Goal: Contribute content

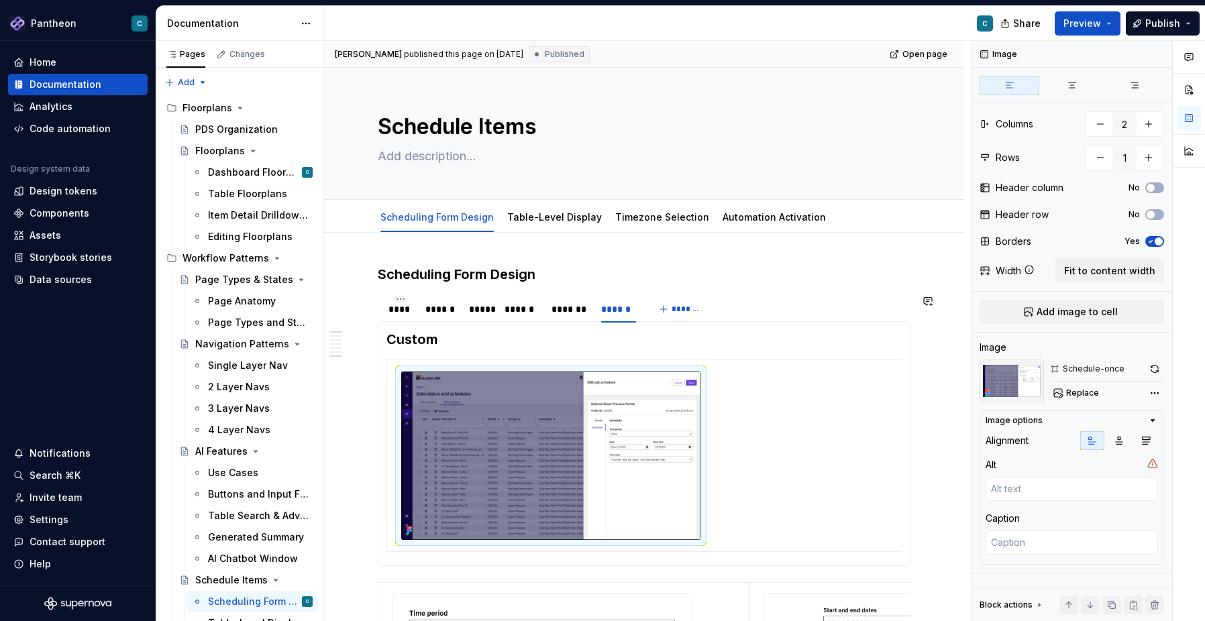
scroll to position [0, 150]
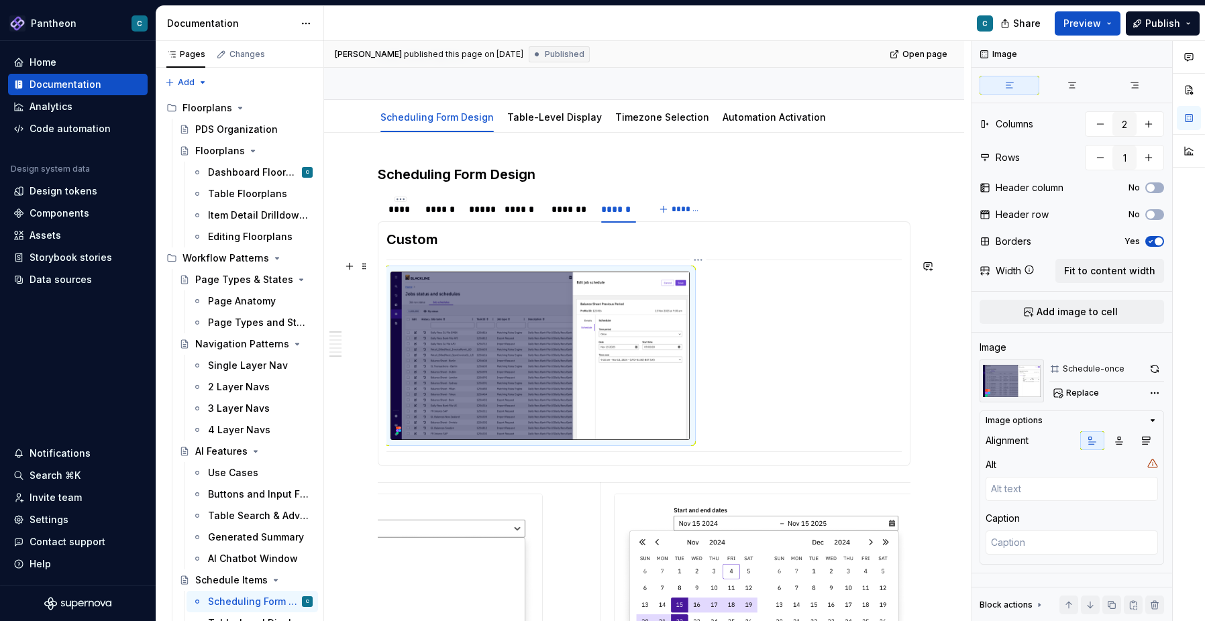
click at [543, 351] on img at bounding box center [540, 356] width 299 height 168
click at [1157, 370] on button "button" at bounding box center [1155, 369] width 19 height 19
click at [362, 266] on span at bounding box center [364, 266] width 11 height 19
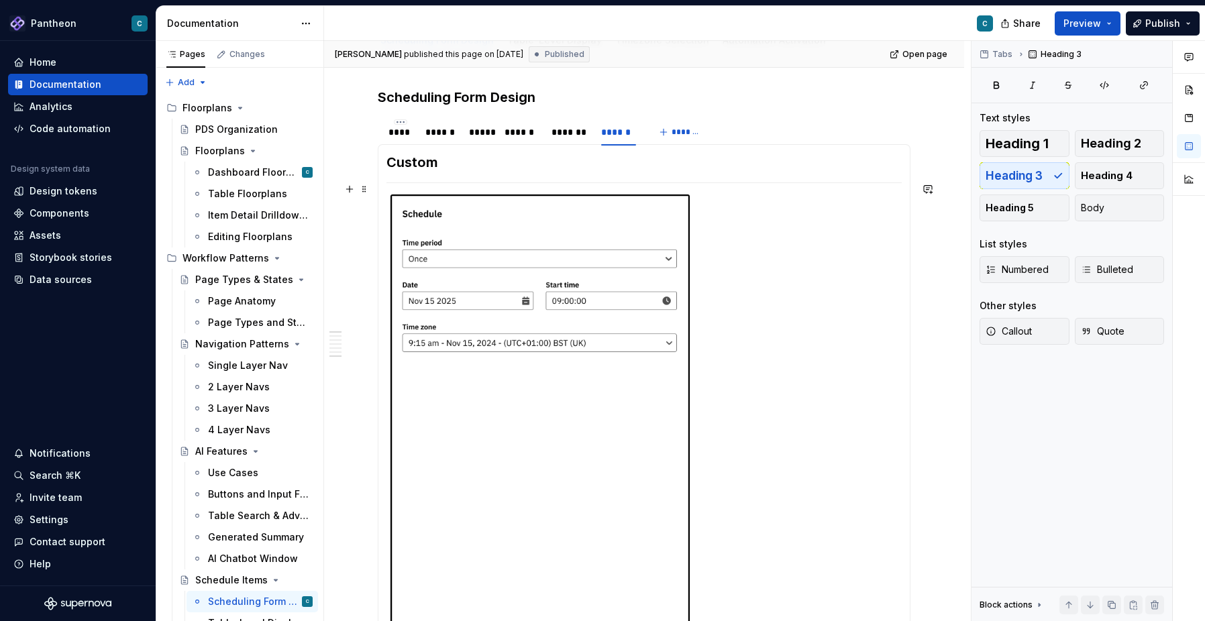
scroll to position [171, 0]
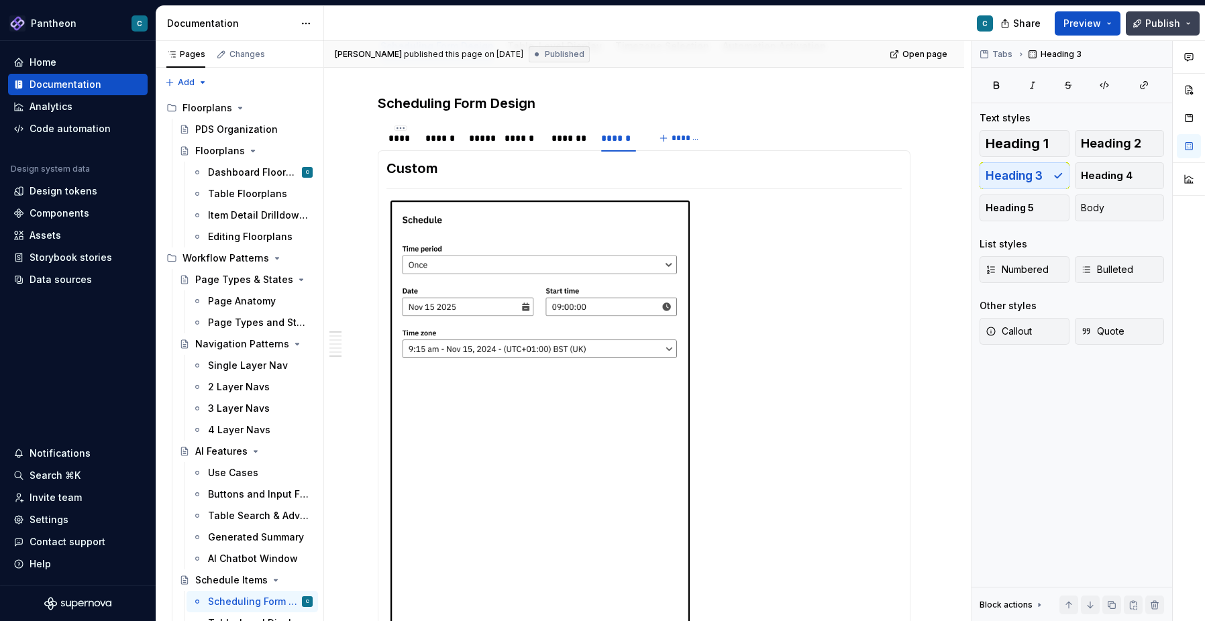
click at [1159, 24] on span "Publish" at bounding box center [1163, 23] width 35 height 13
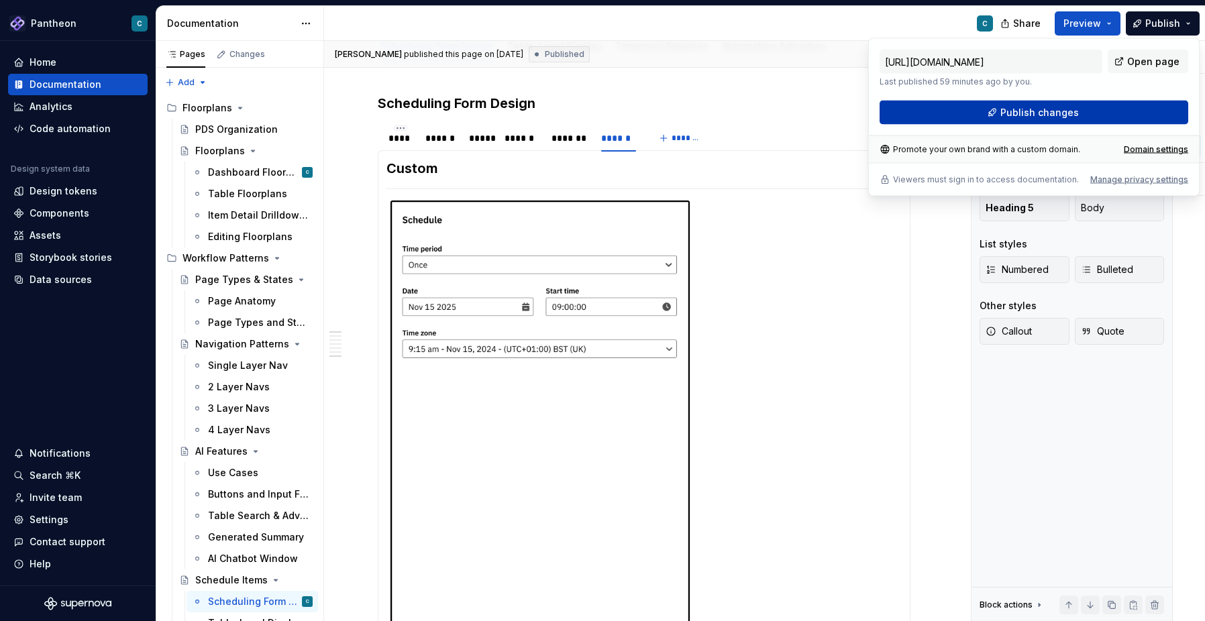
click at [1073, 115] on span "Publish changes" at bounding box center [1040, 112] width 79 height 13
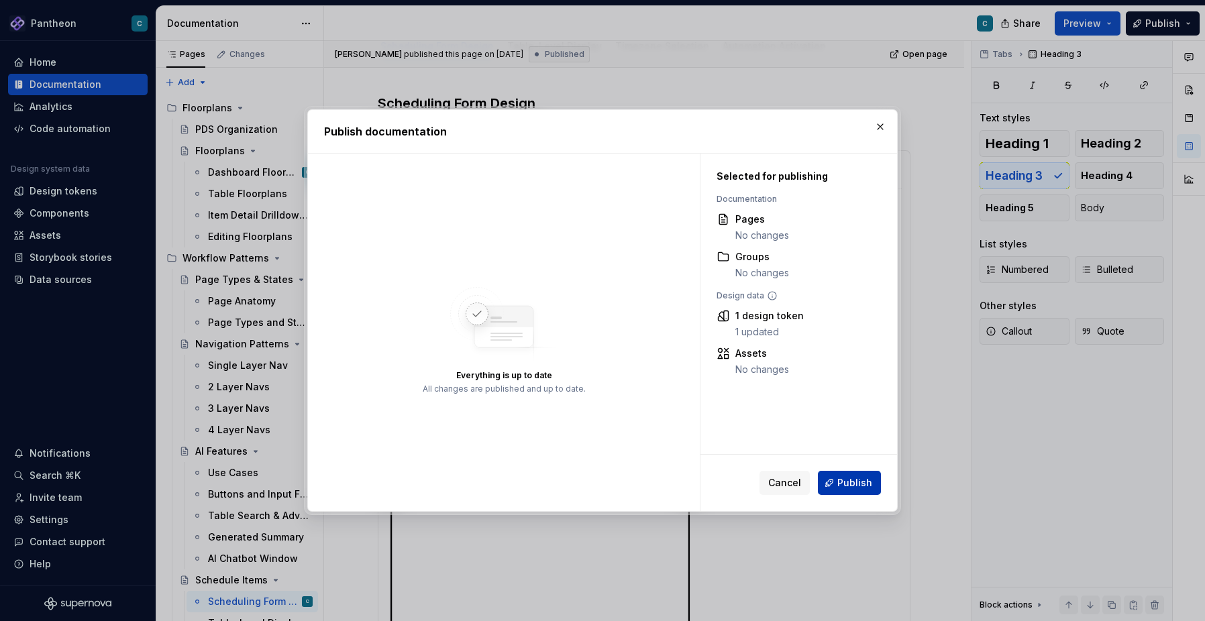
click at [844, 480] on span "Publish" at bounding box center [855, 482] width 35 height 13
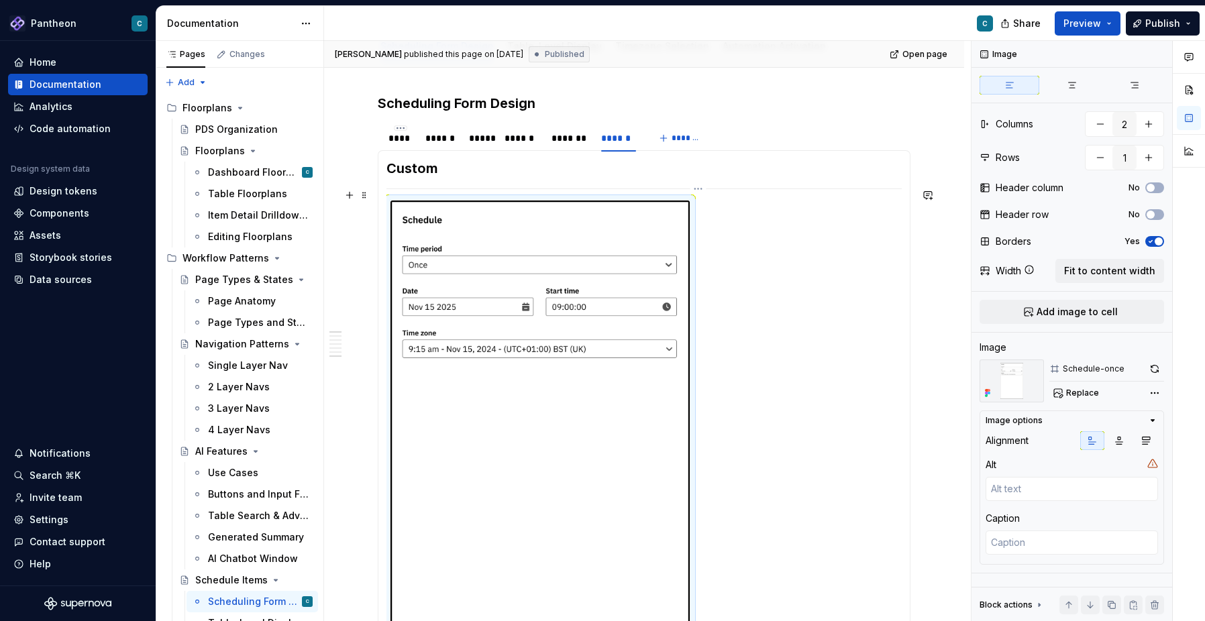
click at [507, 479] on img at bounding box center [540, 437] width 299 height 472
click at [557, 363] on img at bounding box center [540, 437] width 299 height 472
click at [1156, 368] on button "button" at bounding box center [1155, 369] width 19 height 19
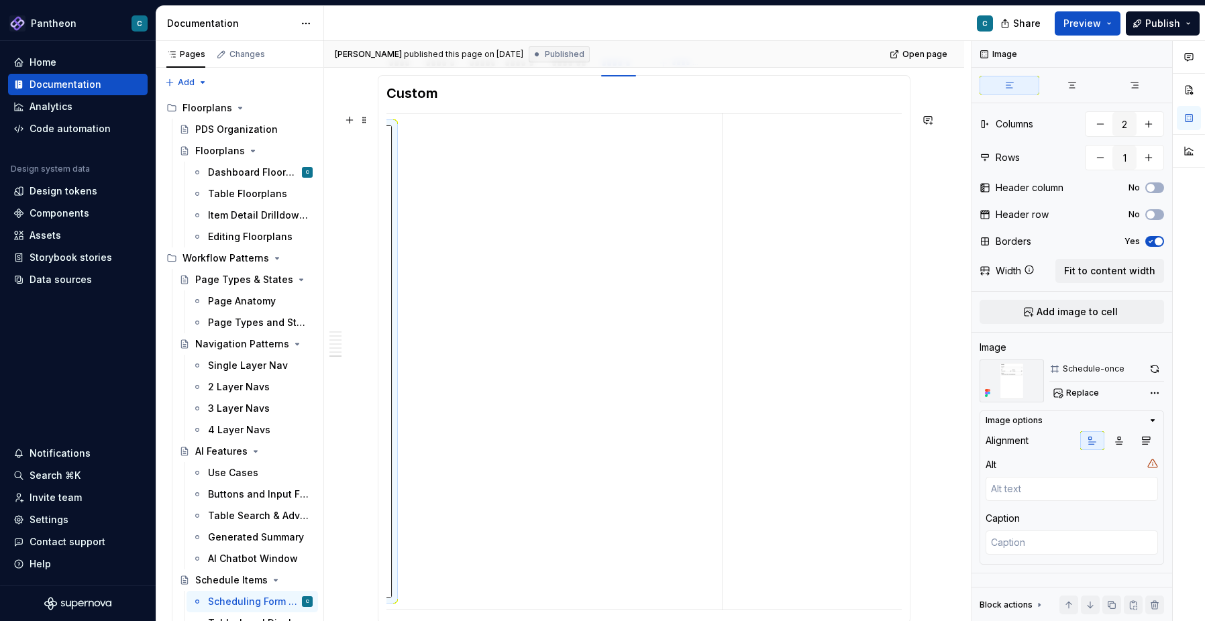
scroll to position [0, 313]
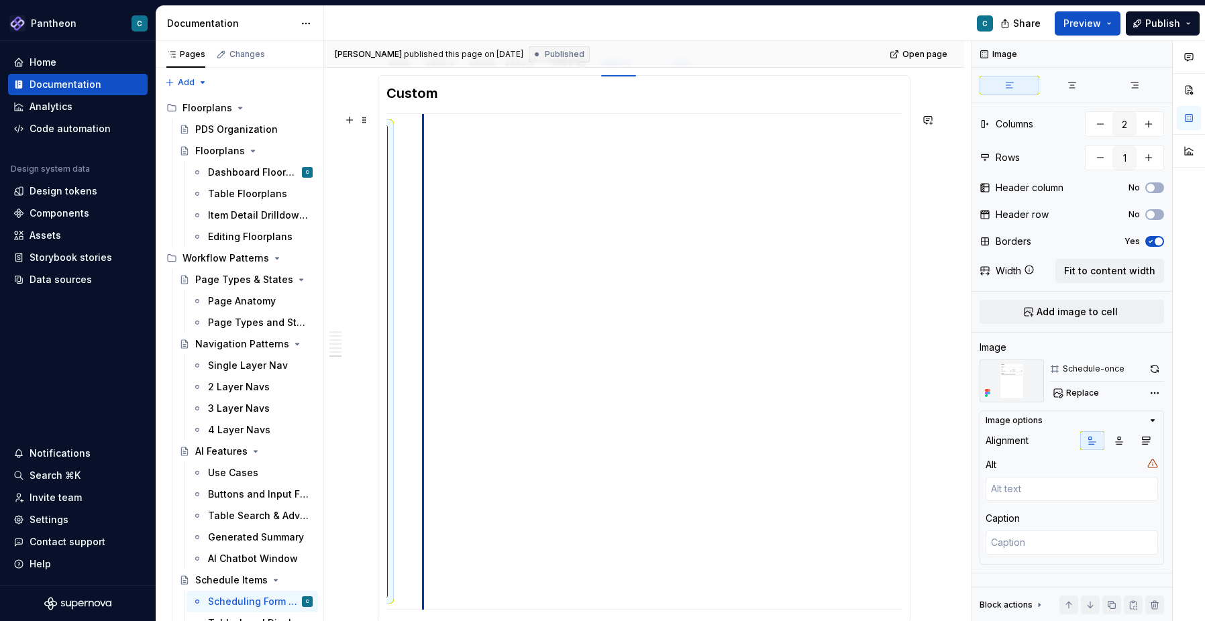
drag, startPoint x: 720, startPoint y: 314, endPoint x: 425, endPoint y: 297, distance: 295.1
click at [425, 297] on td at bounding box center [745, 362] width 644 height 496
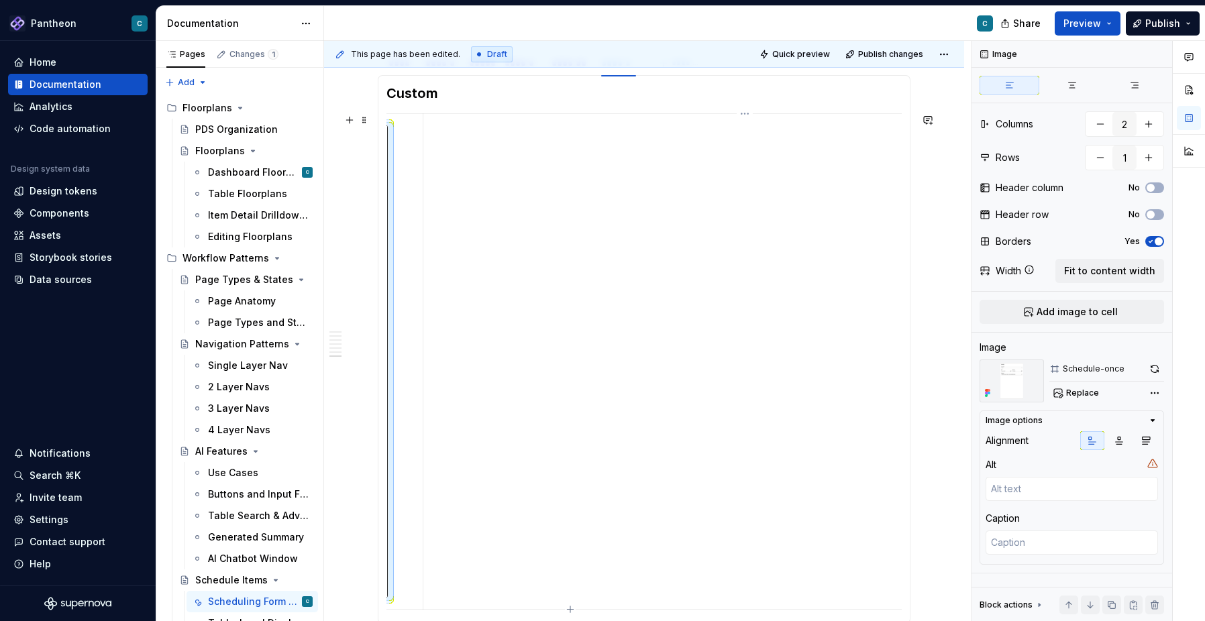
click at [508, 295] on td at bounding box center [745, 362] width 644 height 496
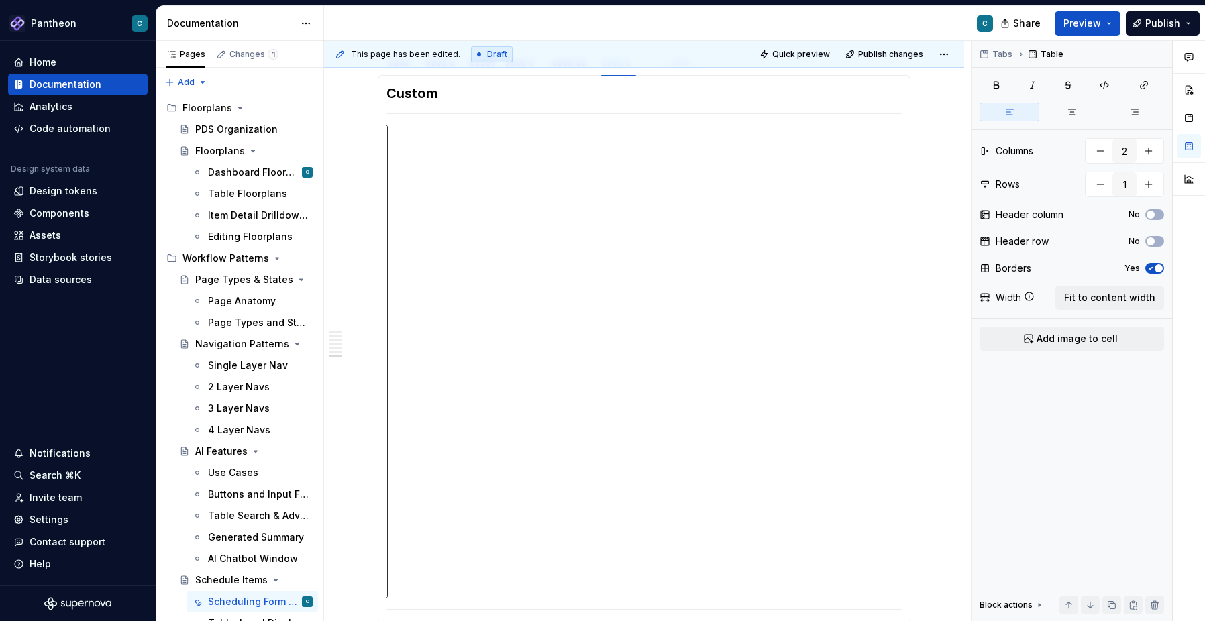
type textarea "*"
